Goal: Task Accomplishment & Management: Manage account settings

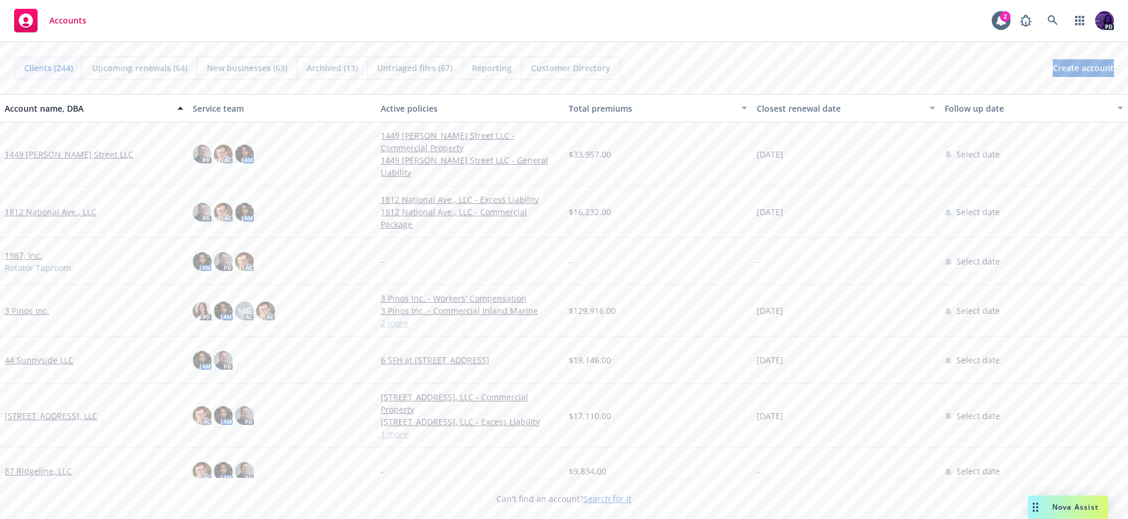
click at [357, 21] on div "Accounts 2 PD" at bounding box center [564, 21] width 1128 height 42
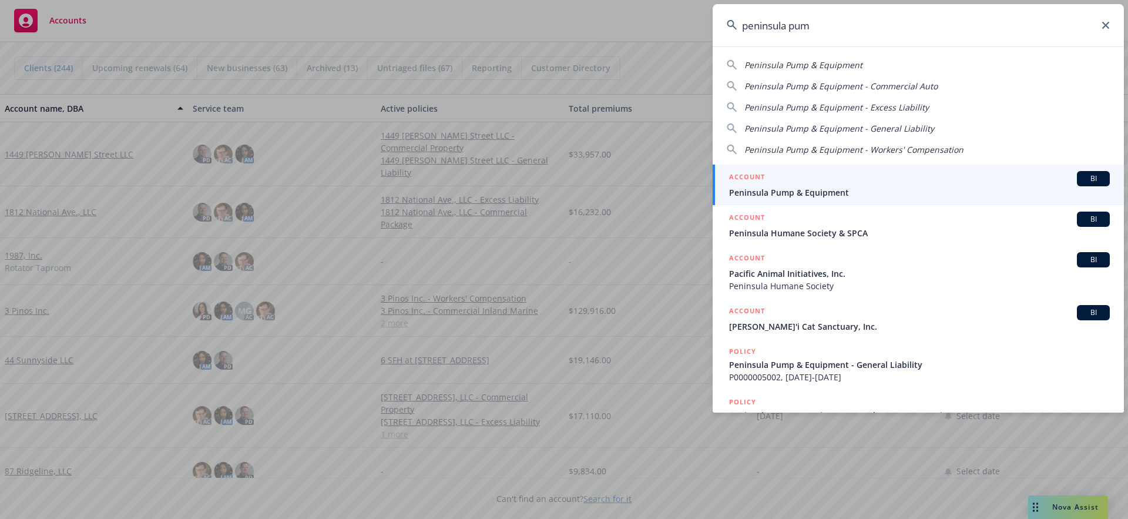
type input "peninsula pum"
click at [896, 196] on span "Peninsula Pump & Equipment" at bounding box center [919, 192] width 381 height 12
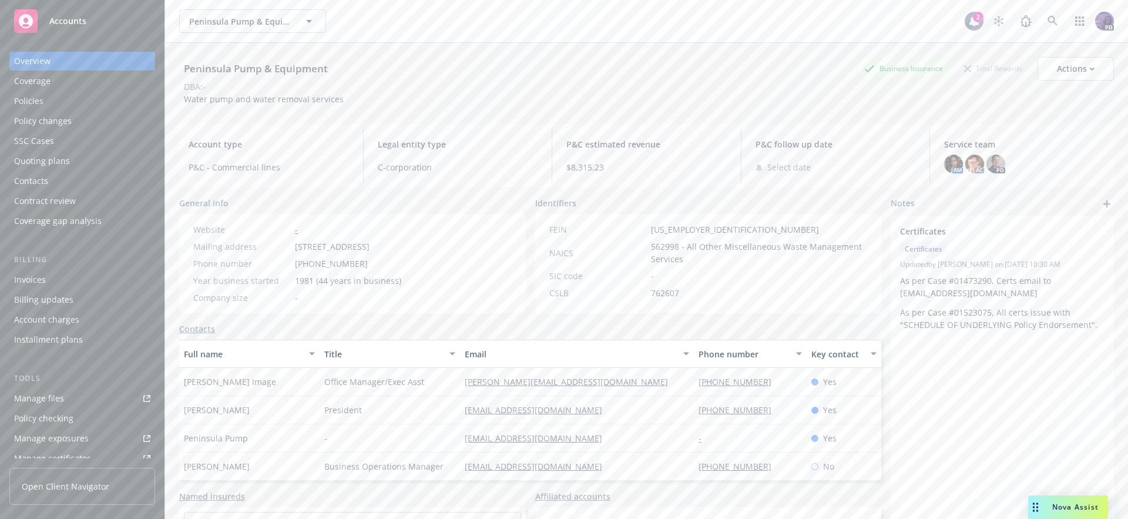
click at [56, 96] on div "Policies" at bounding box center [82, 101] width 136 height 19
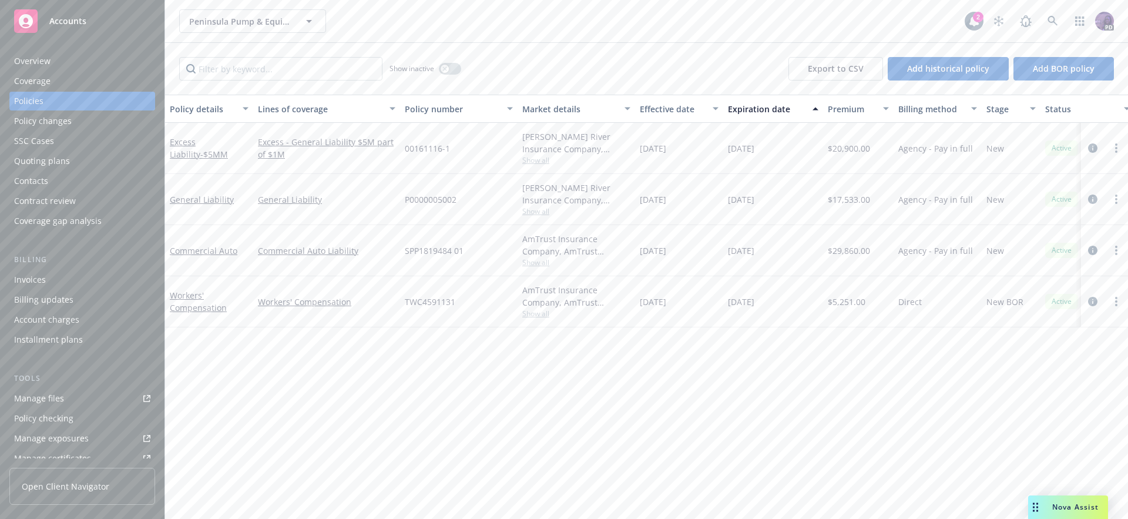
click at [95, 68] on div "Overview" at bounding box center [82, 61] width 136 height 19
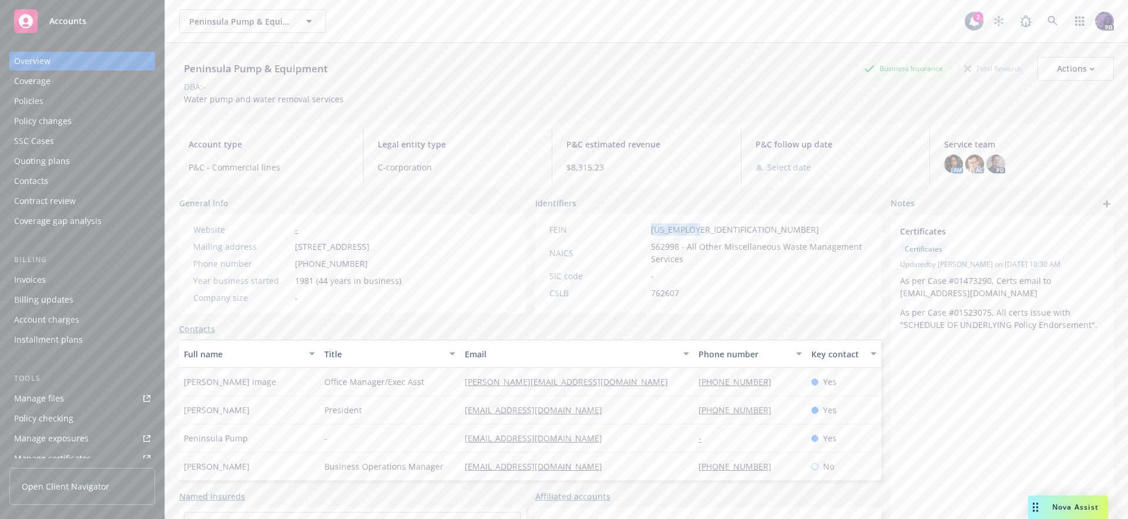
drag, startPoint x: 663, startPoint y: 235, endPoint x: 641, endPoint y: 236, distance: 22.9
click at [641, 236] on div "FEIN 94-2929924 NAICS 562998 - All Other Miscellaneous Waste Management Service…" at bounding box center [709, 261] width 328 height 76
click at [48, 454] on div "Client access" at bounding box center [39, 449] width 51 height 19
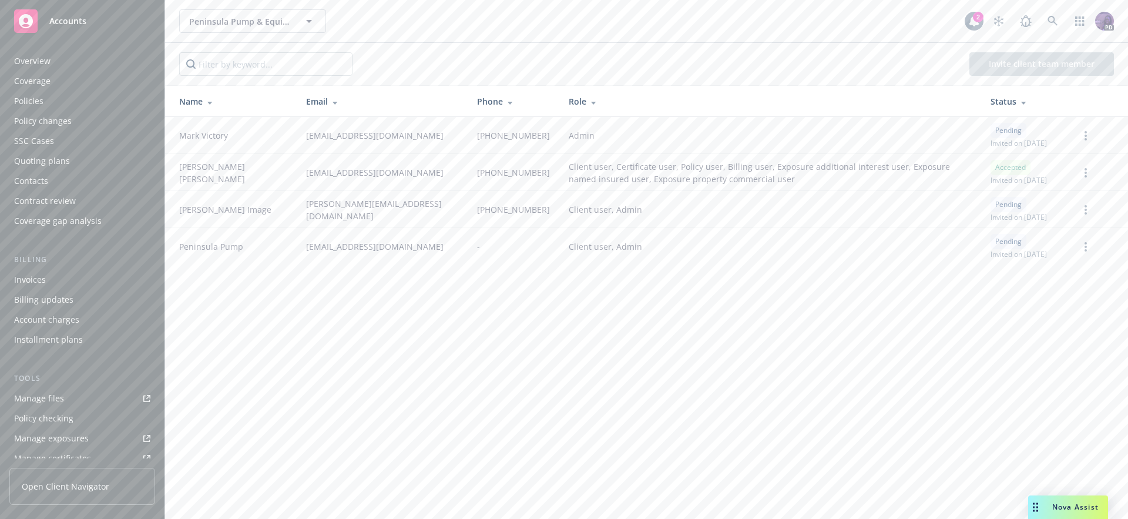
click at [65, 186] on div "Contacts" at bounding box center [82, 181] width 136 height 19
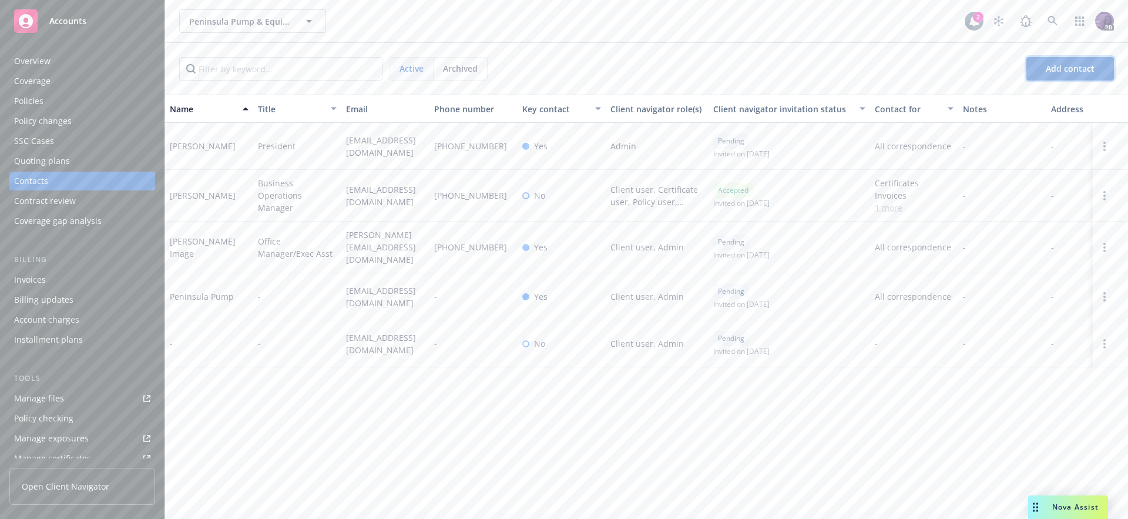
click at [1044, 73] on button "Add contact" at bounding box center [1071, 69] width 88 height 24
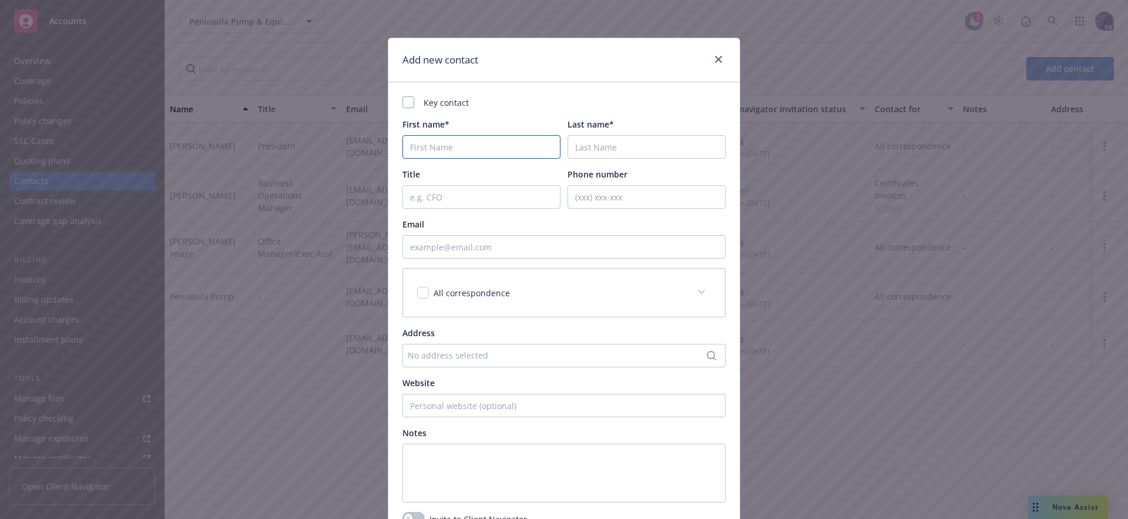
click at [461, 148] on input "First name*" at bounding box center [482, 147] width 158 height 24
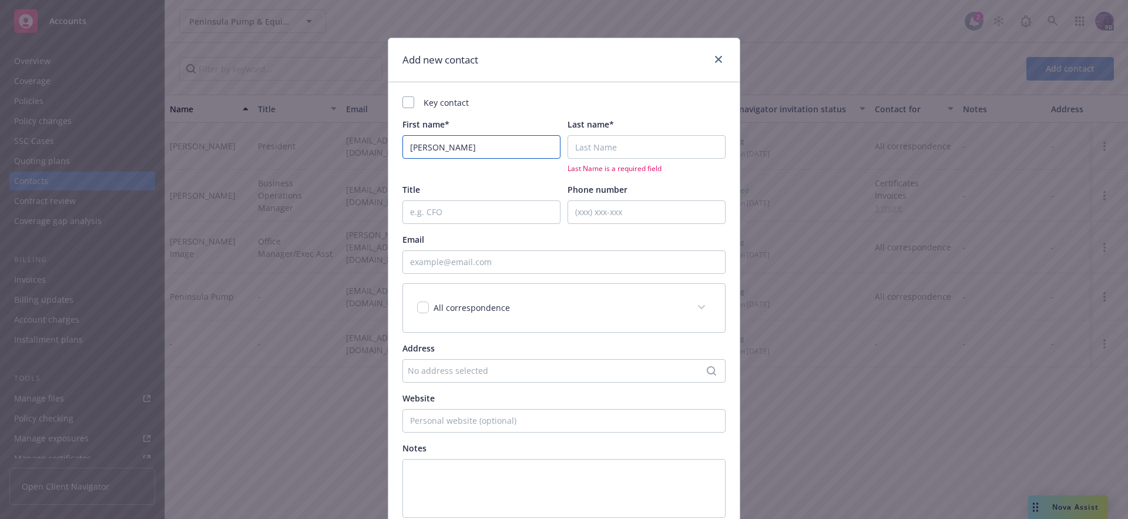
type input "Cynthia"
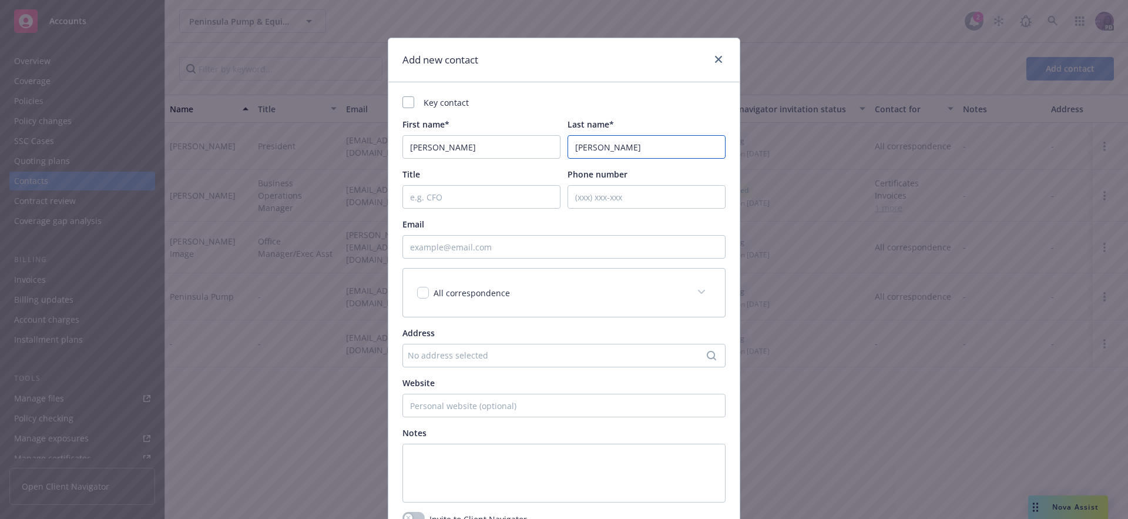
type input "Trujillo"
click at [460, 249] on input "Email" at bounding box center [564, 247] width 323 height 24
paste input "ctrujillo@jjsafetyllc.com"
type input "ctrujillo@jjsafetyllc.com"
click at [631, 285] on div "All correspondence" at bounding box center [564, 293] width 322 height 48
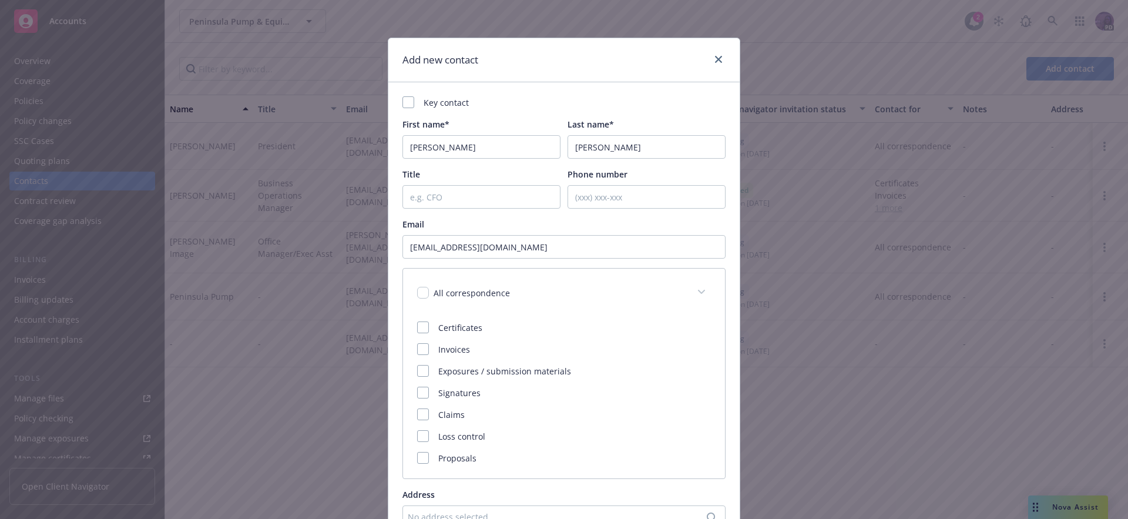
click at [514, 293] on div "All correspondence" at bounding box center [550, 293] width 266 height 12
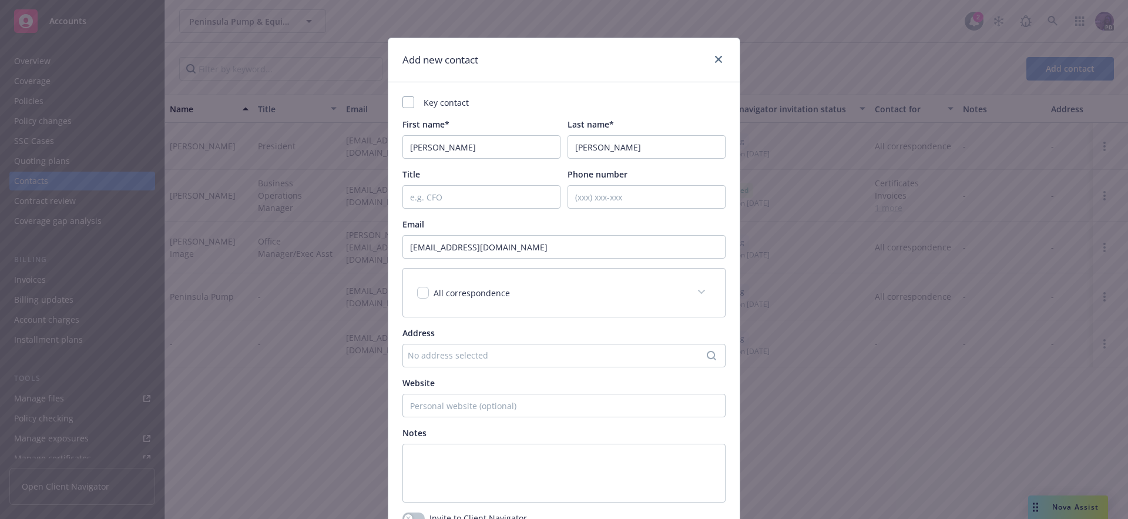
click at [512, 294] on div "All correspondence" at bounding box center [550, 293] width 266 height 12
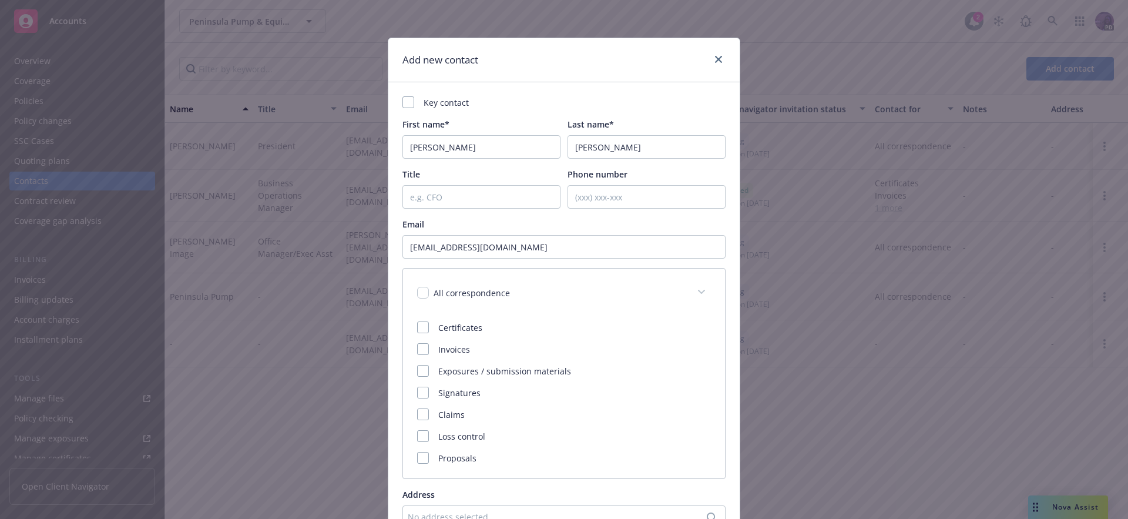
click at [512, 294] on div "All correspondence" at bounding box center [550, 293] width 266 height 12
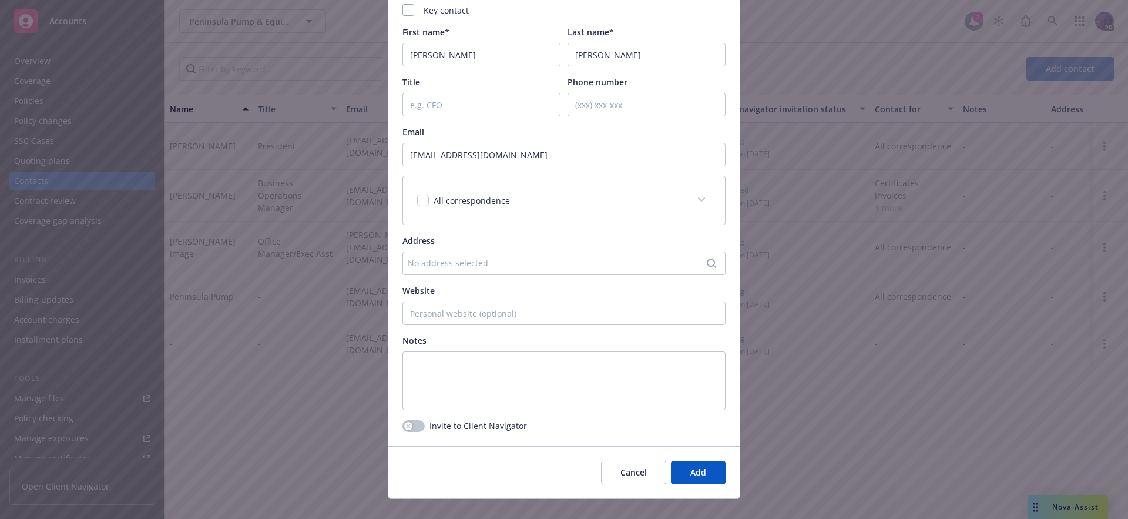
scroll to position [110, 0]
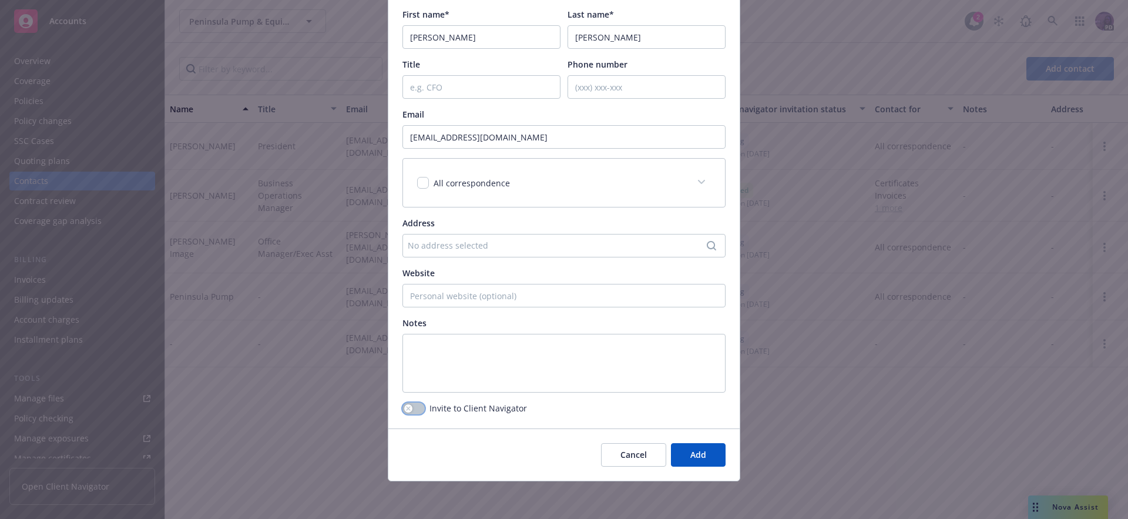
click at [418, 411] on button "button" at bounding box center [414, 409] width 22 height 12
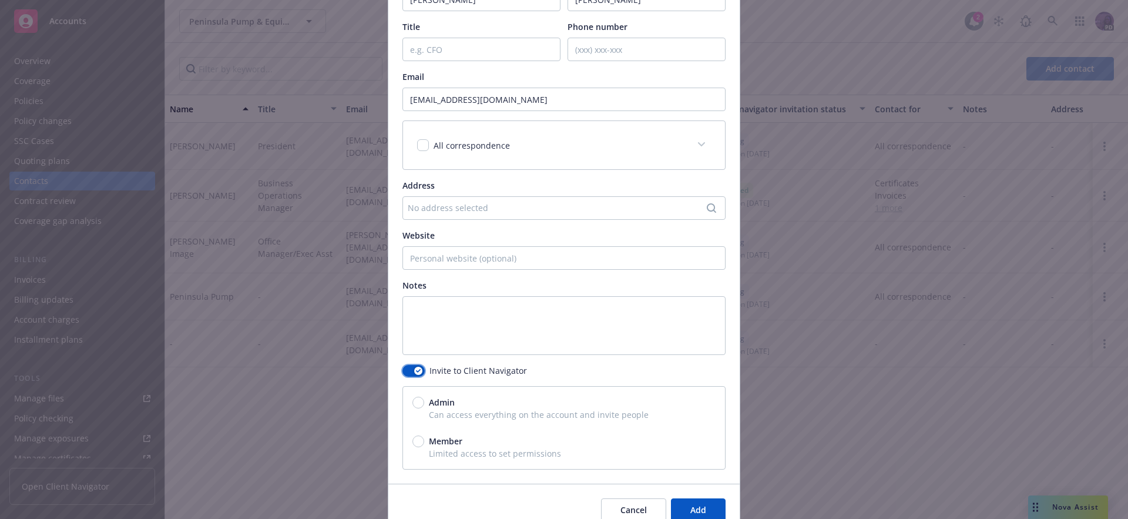
scroll to position [150, 0]
click at [454, 438] on span "Member" at bounding box center [445, 438] width 33 height 12
click at [424, 438] on input "Member" at bounding box center [419, 438] width 12 height 12
radio input "true"
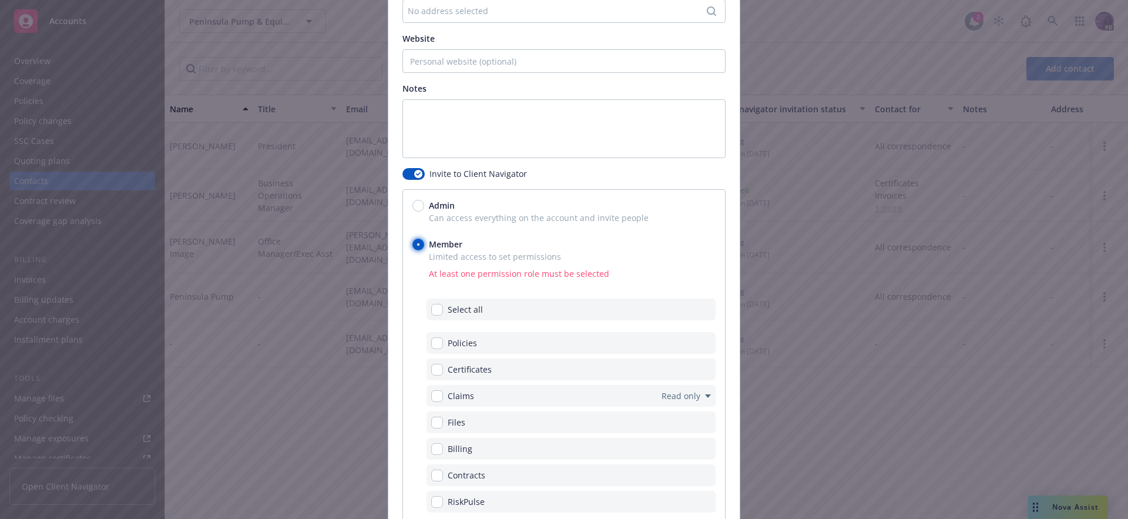
scroll to position [353, 0]
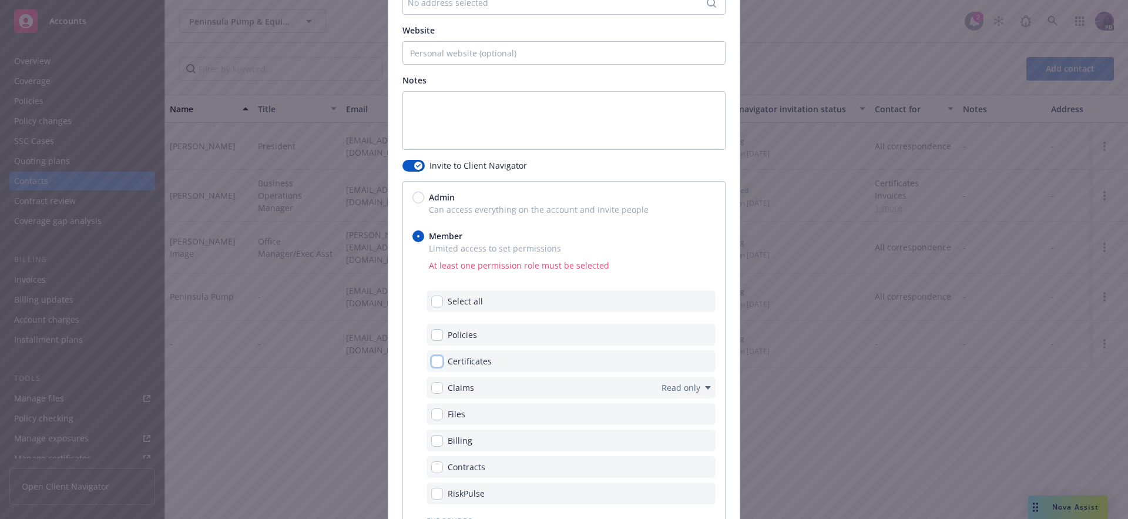
click at [438, 361] on input "checkbox" at bounding box center [437, 362] width 12 height 12
checkbox input "true"
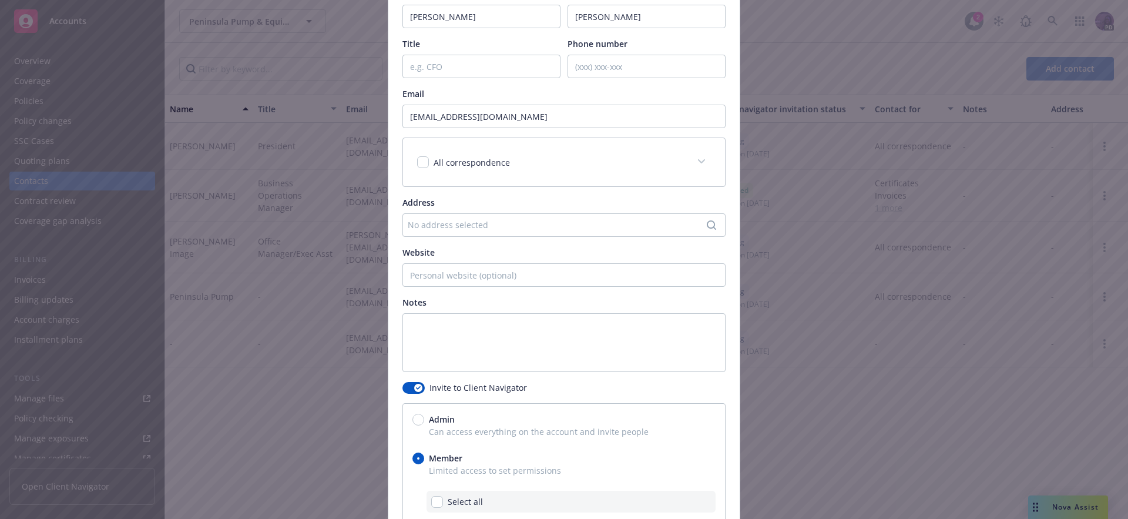
scroll to position [98, 0]
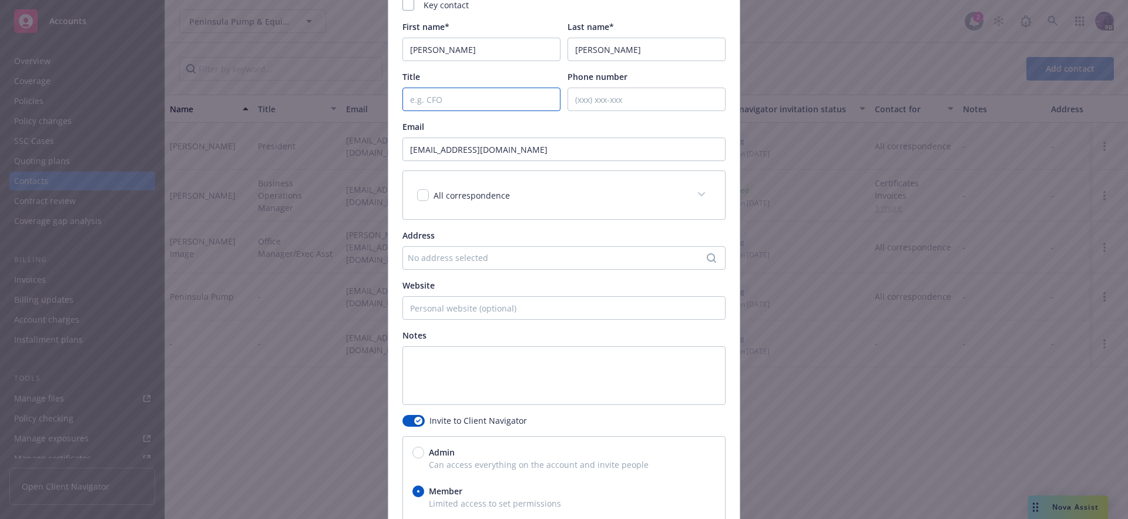
click at [469, 105] on input "Title" at bounding box center [482, 100] width 158 height 24
type input "Account Manager"
click at [617, 102] on input "Phone number" at bounding box center [647, 100] width 158 height 24
type input "602-584-3078"
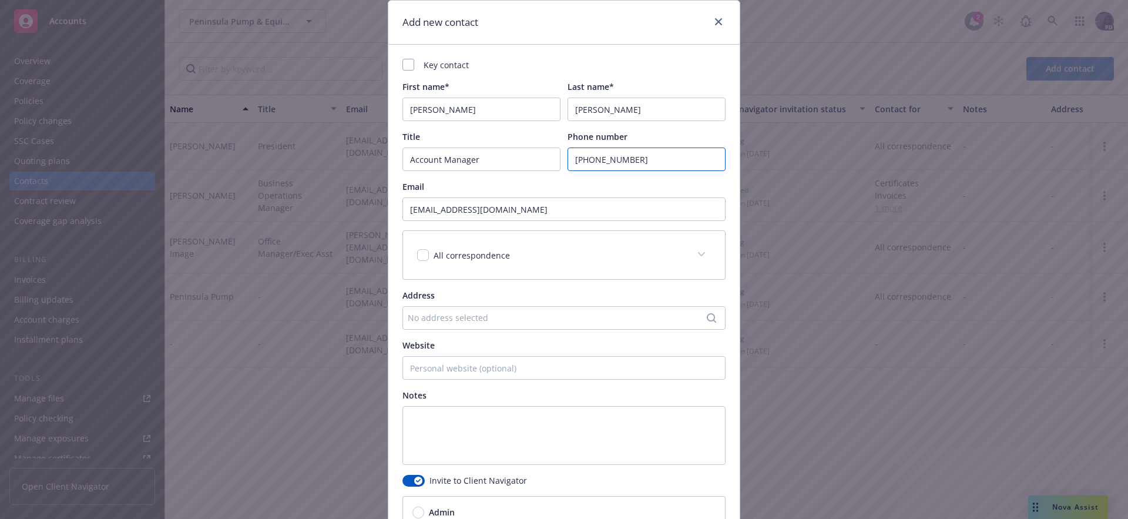
scroll to position [0, 0]
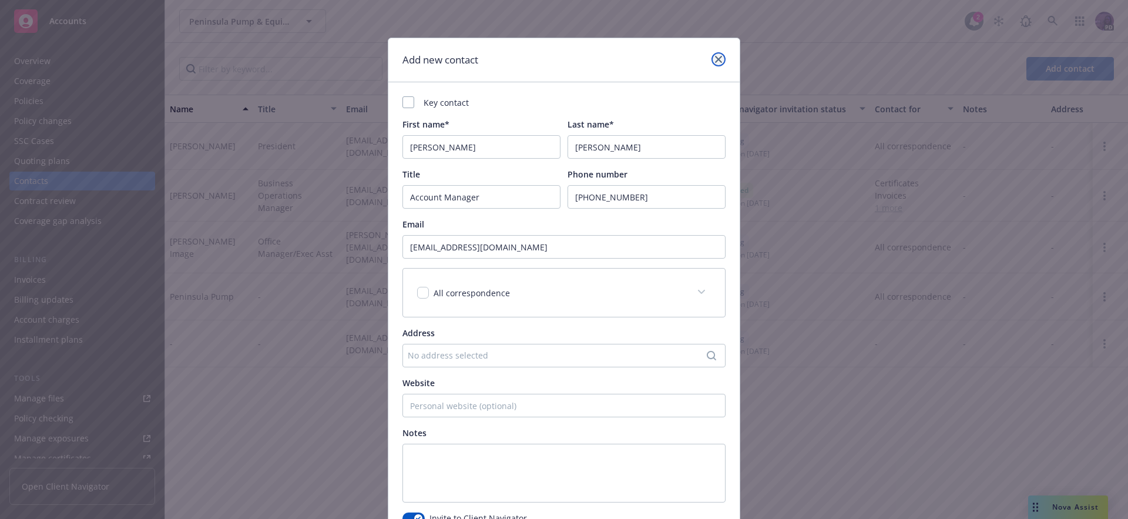
click at [715, 62] on icon "close" at bounding box center [718, 59] width 7 height 7
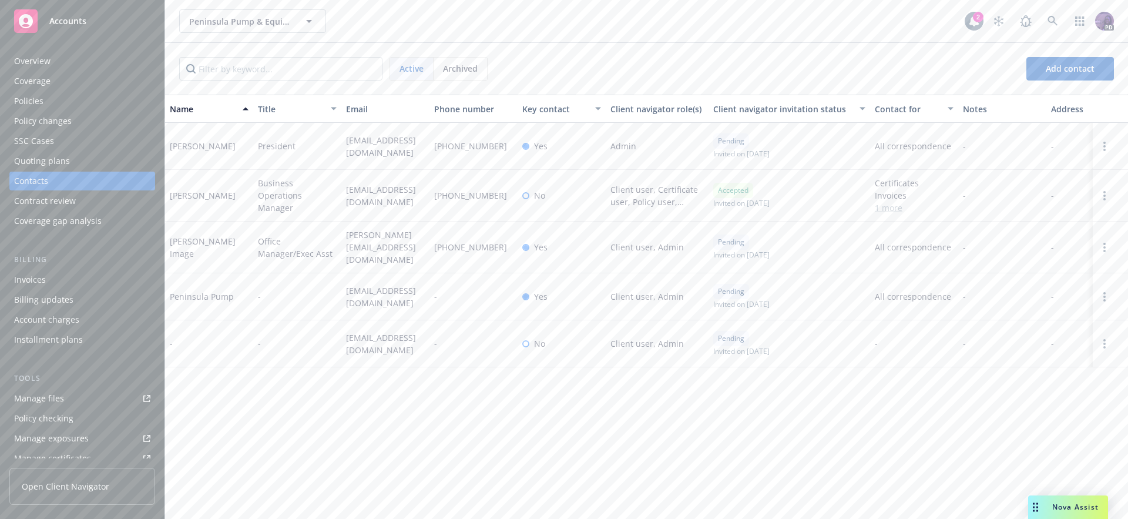
click at [398, 28] on div "Peninsula Pump & Equipment Peninsula Pump & Equipment" at bounding box center [572, 21] width 786 height 24
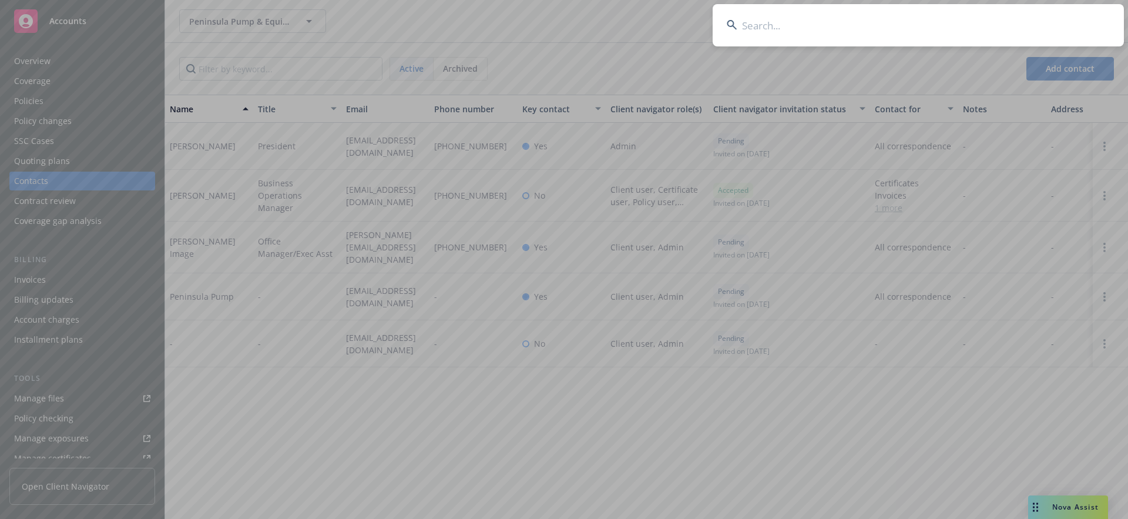
type input "s"
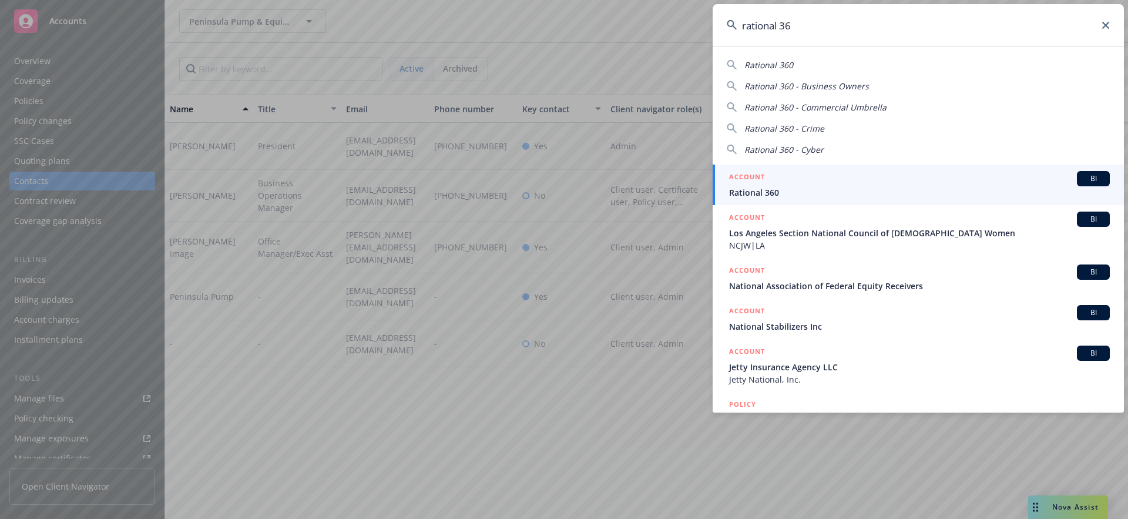
type input "rational 360"
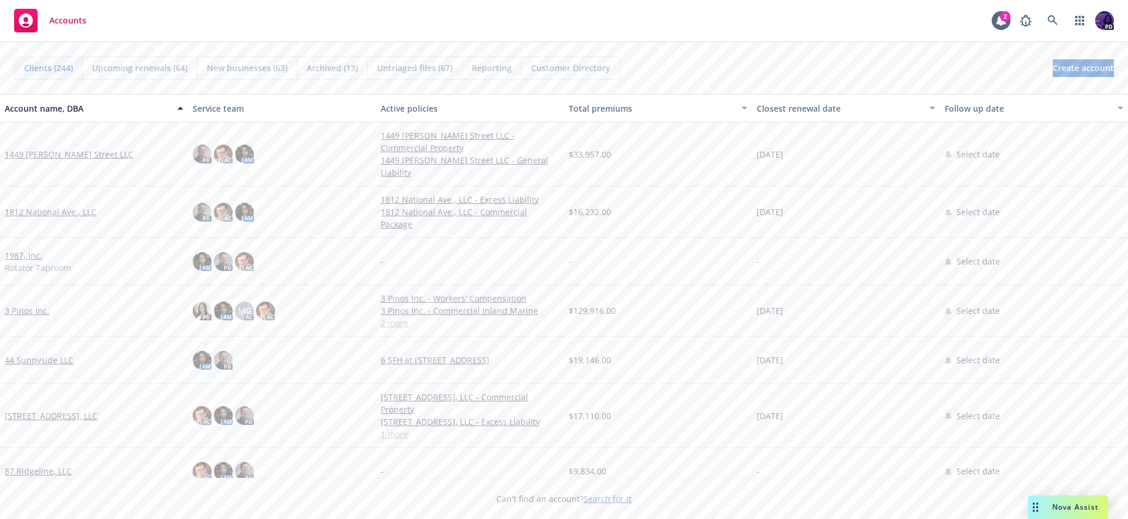
click at [405, 19] on div "Accounts 2 PD" at bounding box center [564, 21] width 1128 height 42
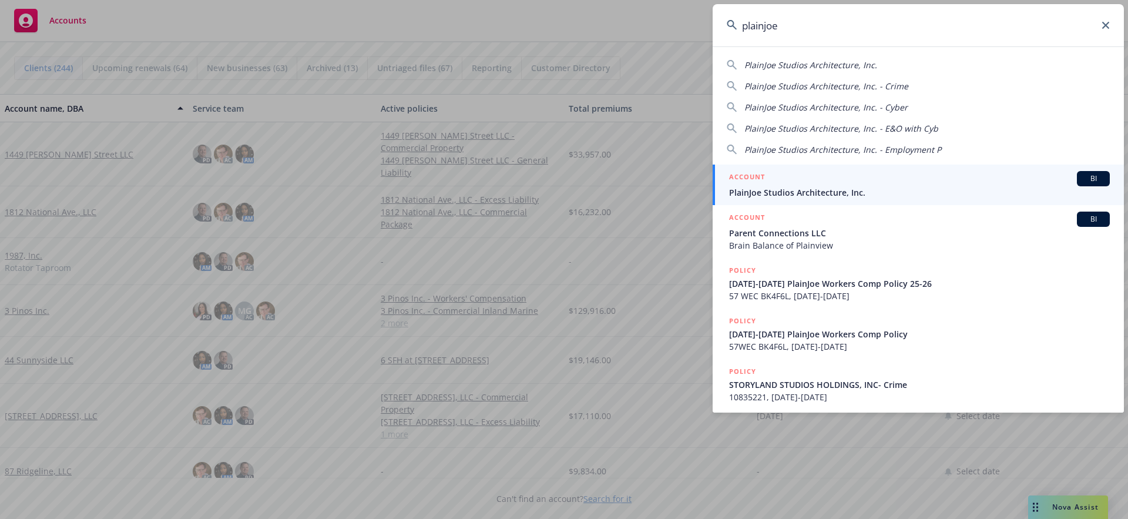
type input "plainjoe"
click at [789, 178] on div "ACCOUNT BI" at bounding box center [919, 178] width 381 height 15
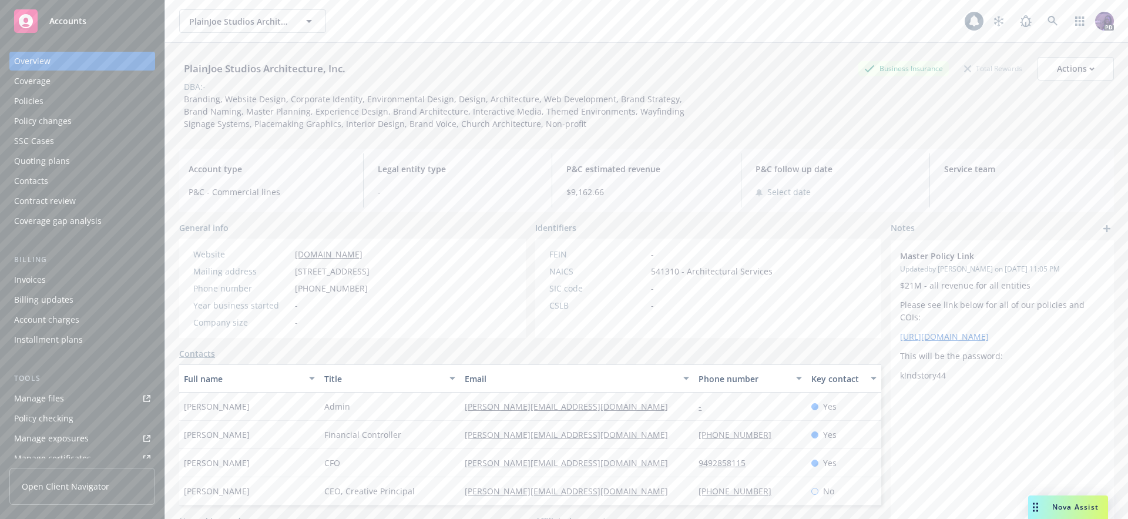
click at [108, 102] on div "Policies" at bounding box center [82, 101] width 136 height 19
